Goal: Transaction & Acquisition: Purchase product/service

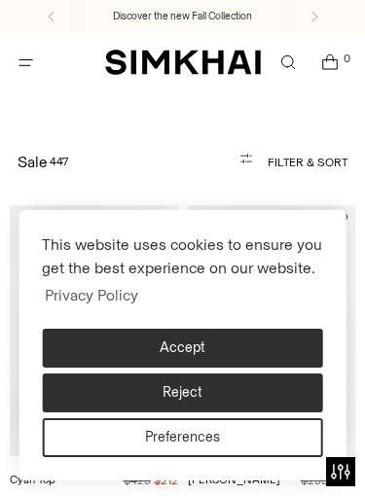
click at [264, 346] on button "Accept" at bounding box center [182, 348] width 281 height 39
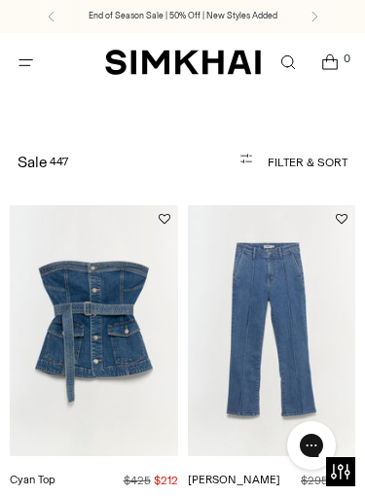
click at [291, 148] on button "Filter & Sort" at bounding box center [268, 162] width 158 height 39
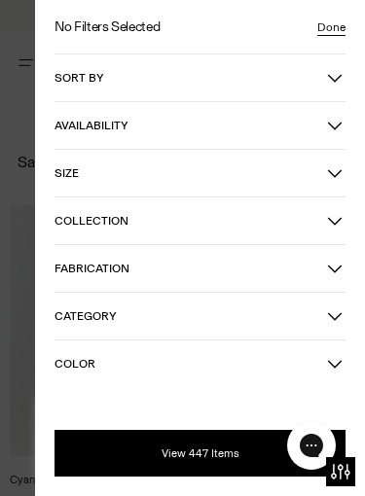
click at [307, 169] on span "Size" at bounding box center [190, 173] width 272 height 14
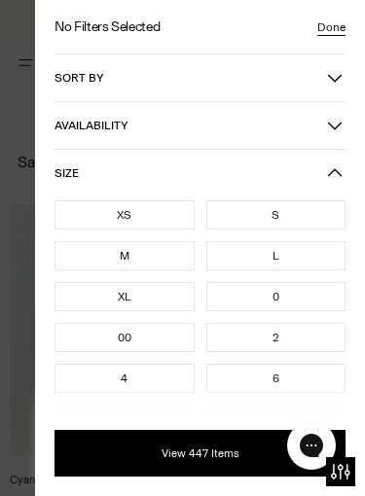
click at [149, 221] on div "XS" at bounding box center [124, 214] width 140 height 29
click at [139, 311] on div "XL" at bounding box center [124, 296] width 140 height 29
click at [144, 348] on div "00" at bounding box center [124, 337] width 140 height 29
click at [322, 306] on div "0" at bounding box center [276, 296] width 140 height 29
click at [288, 304] on div "0" at bounding box center [276, 296] width 140 height 29
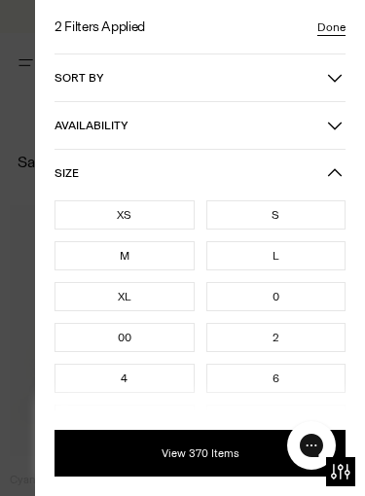
click at [193, 458] on button "View 370 Items" at bounding box center [199, 453] width 291 height 47
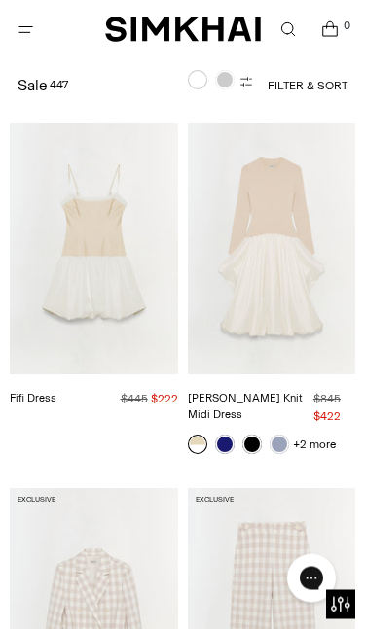
scroll to position [1486, 0]
click at [267, 299] on img "Kenlie Taffeta Knit Midi Dress" at bounding box center [272, 249] width 168 height 252
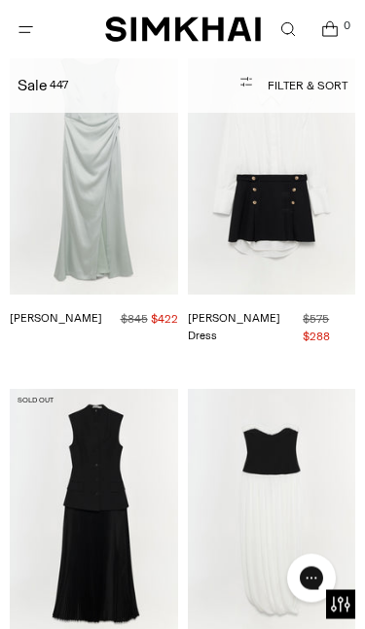
scroll to position [20404, 0]
